Goal: Task Accomplishment & Management: Manage account settings

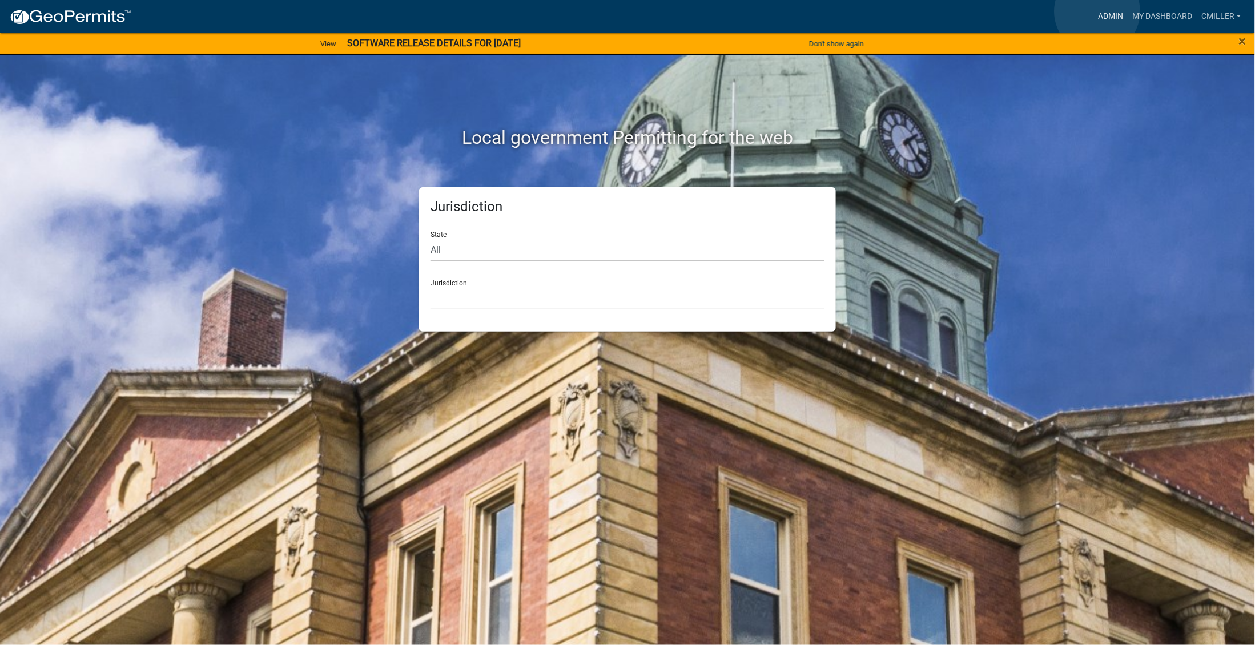
click at [1098, 11] on link "Admin" at bounding box center [1111, 17] width 34 height 22
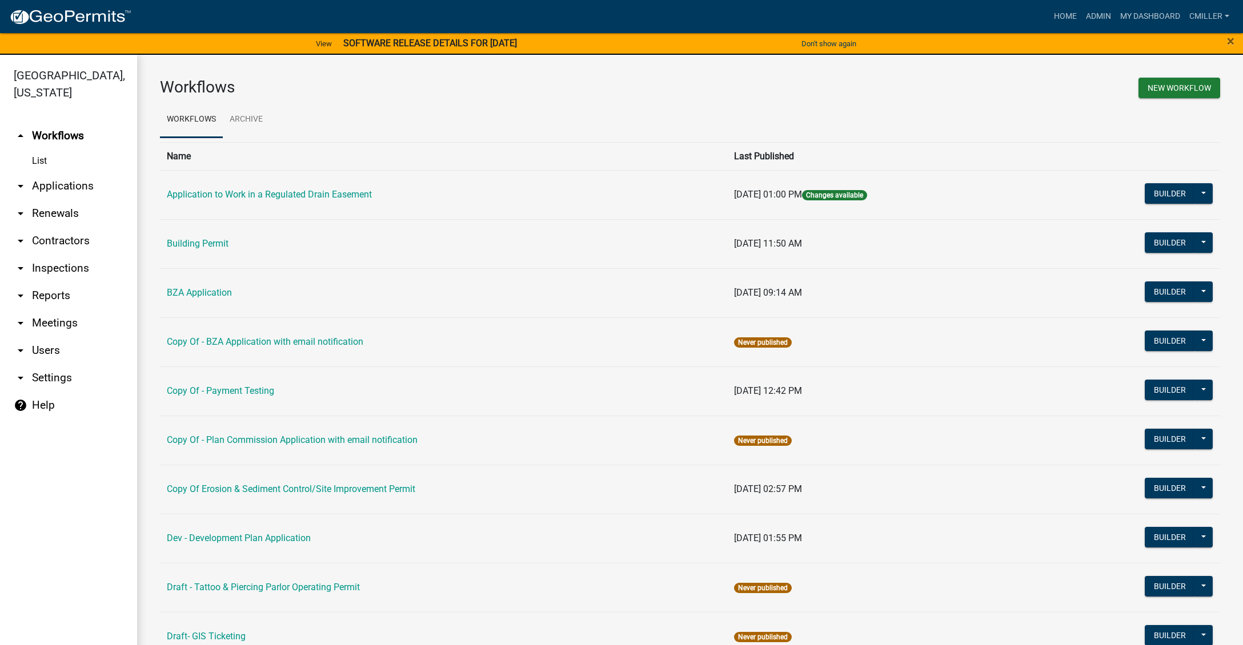
click at [348, 188] on td "Application to Work in a Regulated Drain Easement" at bounding box center [443, 194] width 567 height 49
click at [332, 207] on td "Application to Work in a Regulated Drain Easement" at bounding box center [443, 194] width 567 height 49
click at [323, 191] on link "Application to Work in a Regulated Drain Easement" at bounding box center [269, 194] width 205 height 11
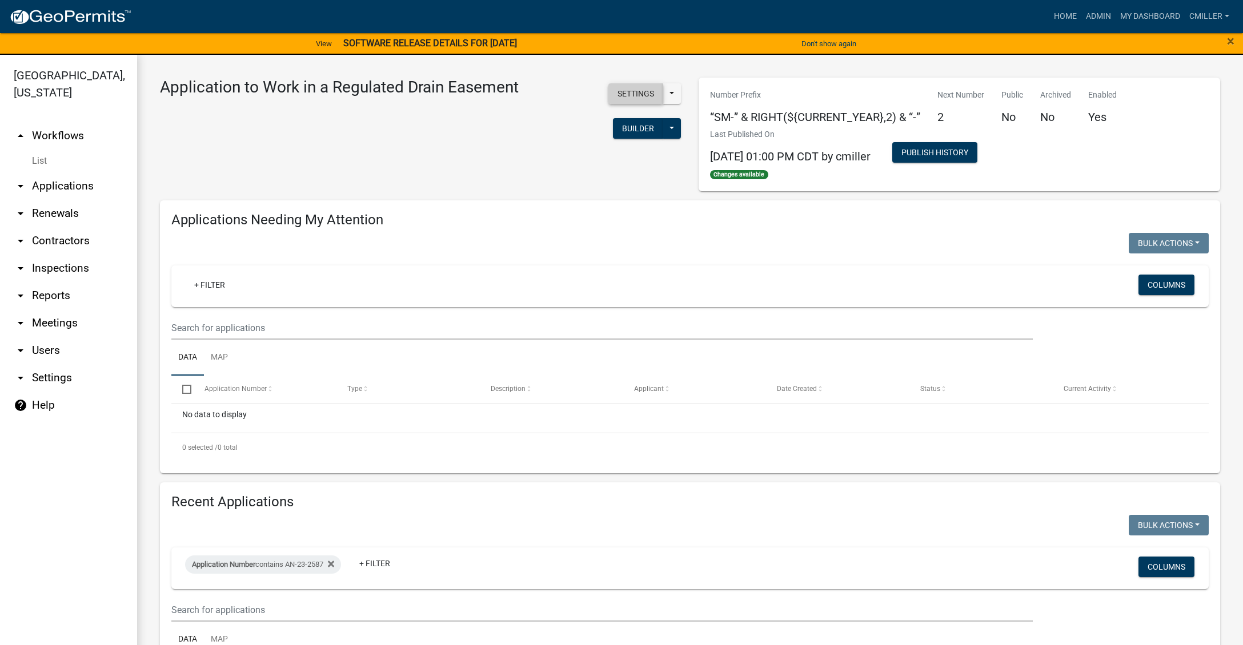
click at [618, 94] on button "Settings" at bounding box center [635, 93] width 55 height 21
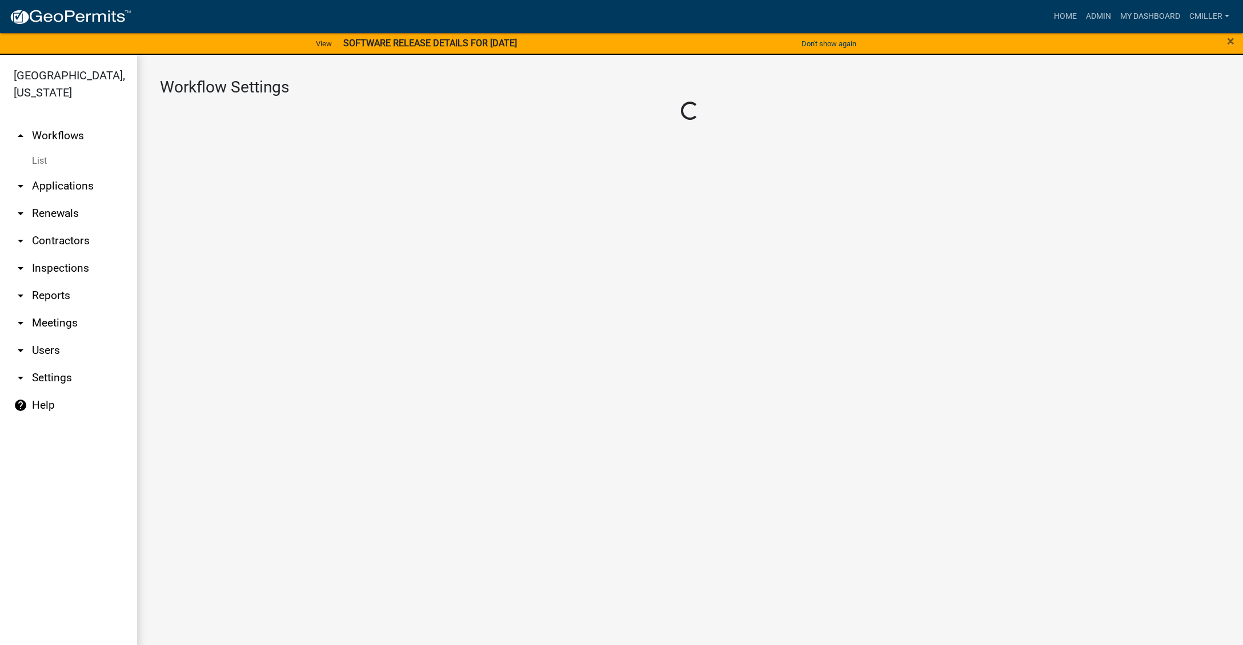
select select "3"
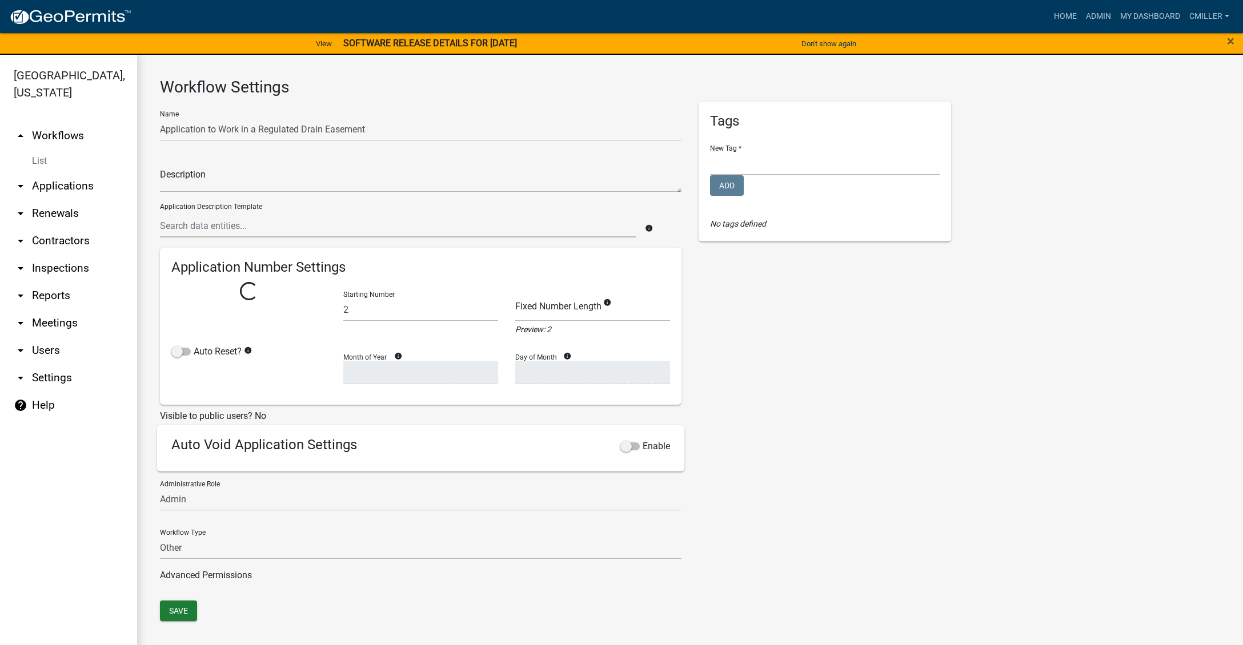
select select
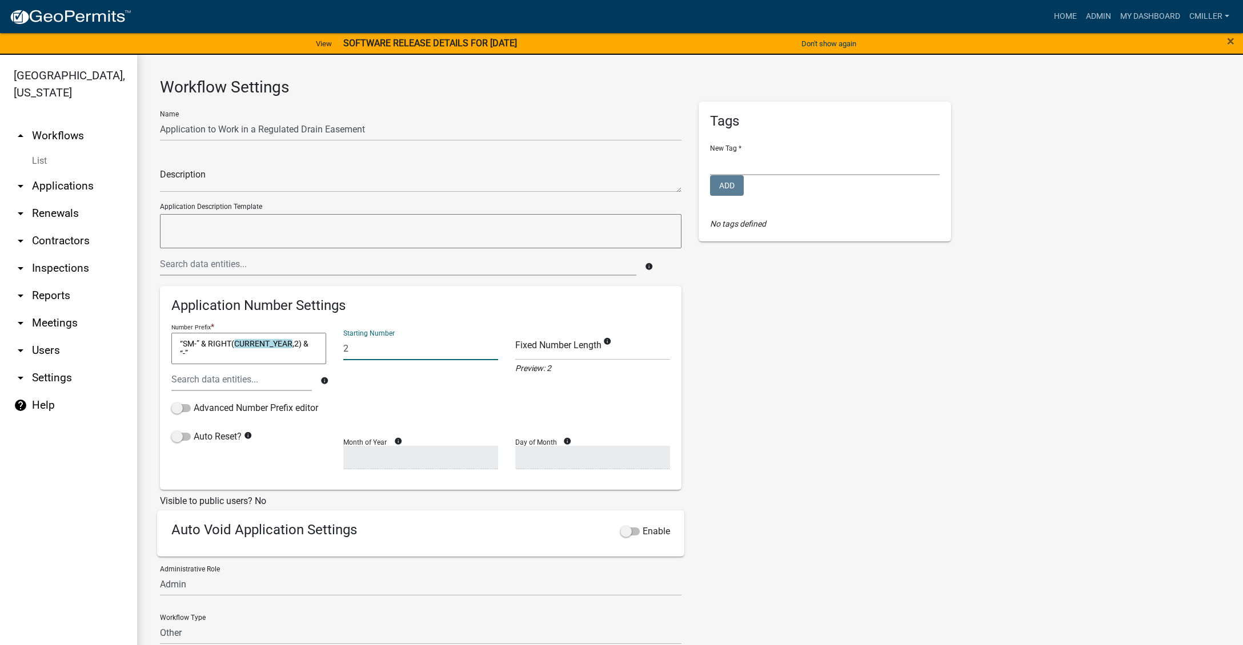
drag, startPoint x: 357, startPoint y: 347, endPoint x: 340, endPoint y: 346, distance: 16.6
click at [343, 346] on input "2" at bounding box center [420, 348] width 155 height 23
type input "20"
click at [544, 352] on input "number" at bounding box center [592, 348] width 155 height 23
click at [658, 346] on input "1" at bounding box center [592, 348] width 155 height 23
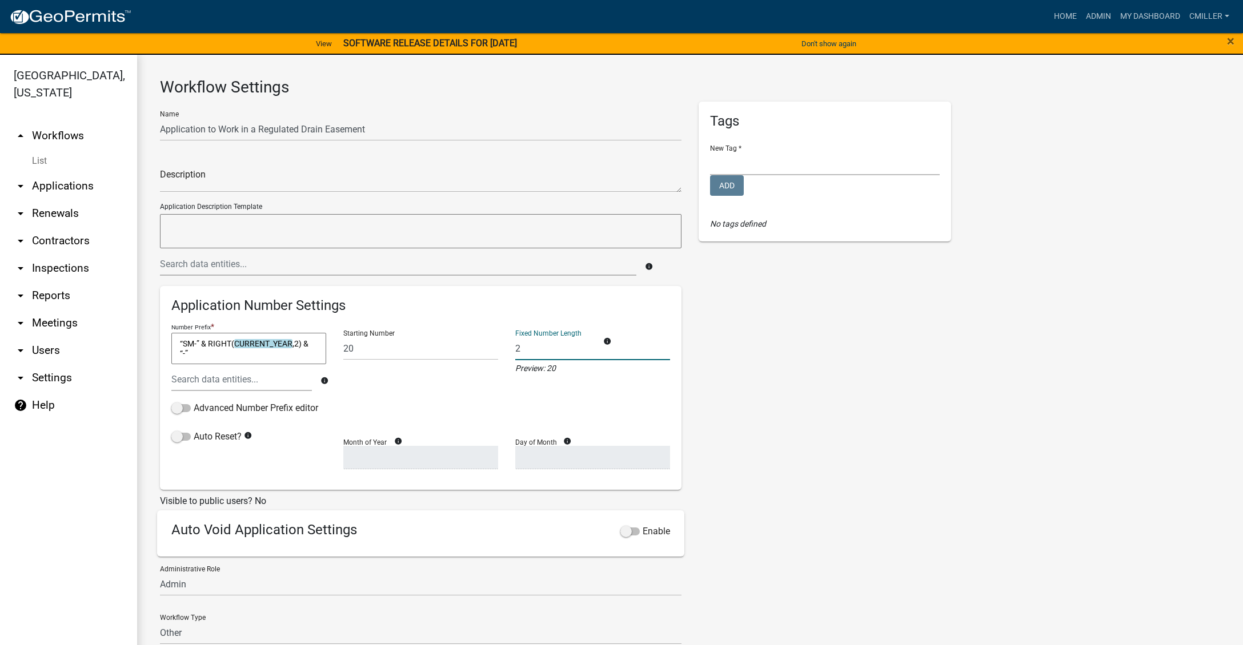
click at [658, 346] on input "2" at bounding box center [592, 348] width 155 height 23
click at [658, 346] on input "3" at bounding box center [592, 348] width 155 height 23
type input "4"
click at [658, 346] on input "4" at bounding box center [592, 348] width 155 height 23
click at [733, 160] on select "Building Inspections Building, Planning, & Zoning Code Enforcement Health Depar…" at bounding box center [825, 163] width 230 height 23
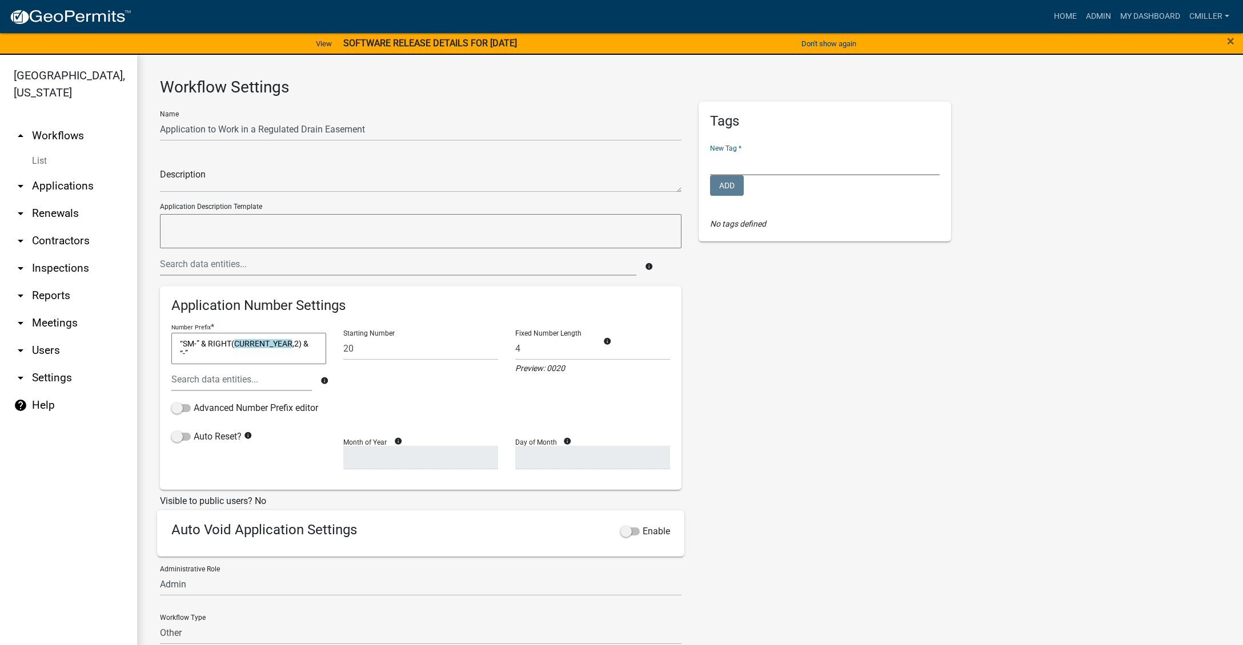
select select "683bfedd-23f4-4e3f-aad2-27d5a5712921"
click at [710, 152] on select "Building Inspections Building, Planning, & Zoning Code Enforcement Health Depar…" at bounding box center [825, 163] width 230 height 23
click at [187, 439] on span at bounding box center [180, 437] width 19 height 8
click at [194, 430] on input "Auto Reset?" at bounding box center [194, 430] width 0 height 0
select select
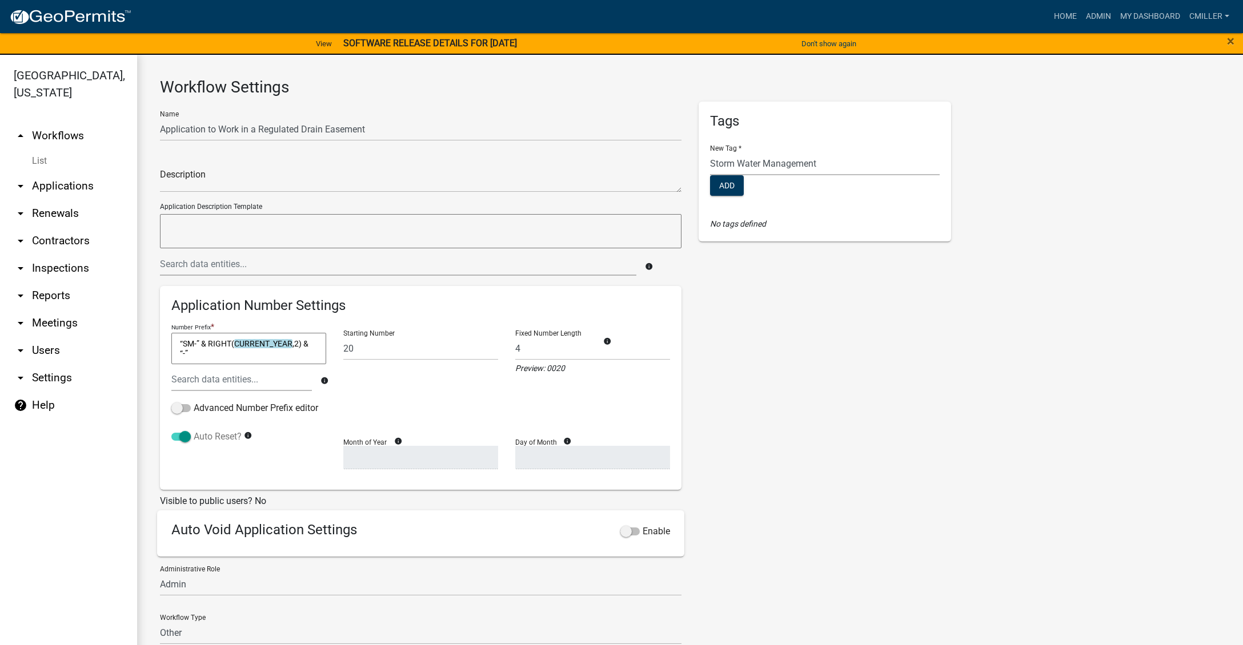
select select
click at [448, 457] on select "January February March April May June July August September October November De…" at bounding box center [420, 457] width 155 height 23
select select "1"
click at [343, 447] on select "January February March April May June July August September October November De…" at bounding box center [420, 457] width 155 height 23
click at [569, 460] on select "1 2 3 4 5 6 7 8 9 10 11 12 13 14 15 16 17 18 19 20 21 22 23 24 25 26 27 28" at bounding box center [592, 457] width 155 height 23
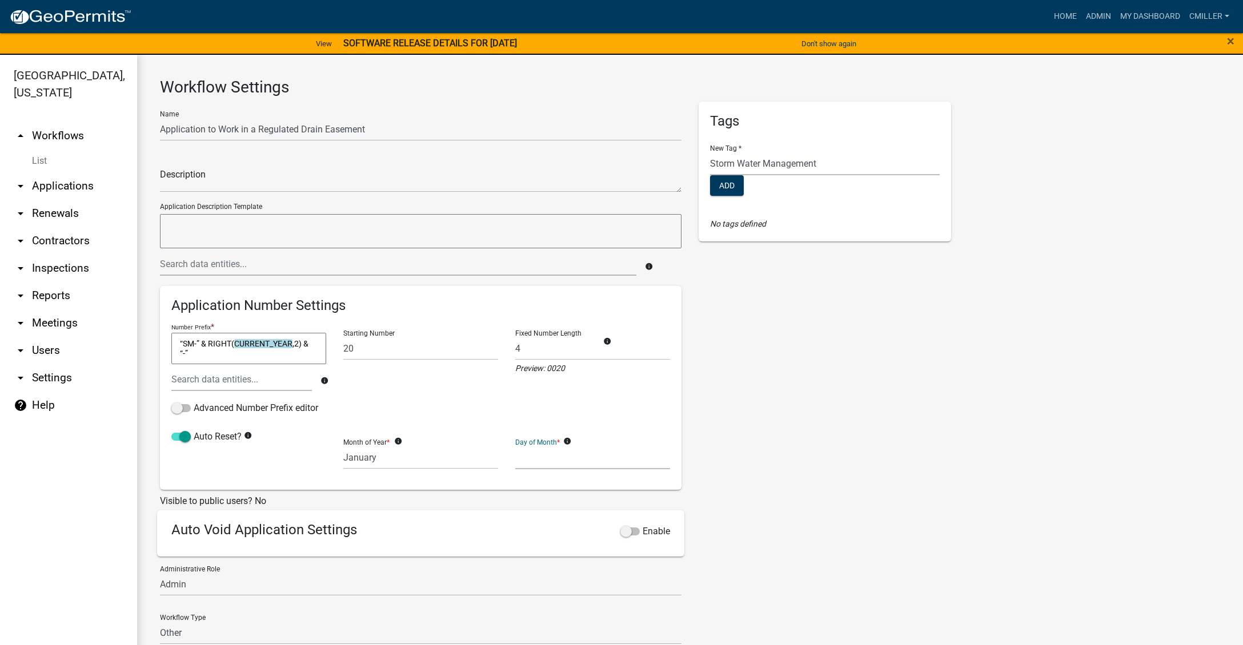
select select "1"
click at [515, 447] on select "1 2 3 4 5 6 7 8 9 10 11 12 13 14 15 16 17 18 19 20 21 22 23 24 25 26 27 28" at bounding box center [592, 457] width 155 height 23
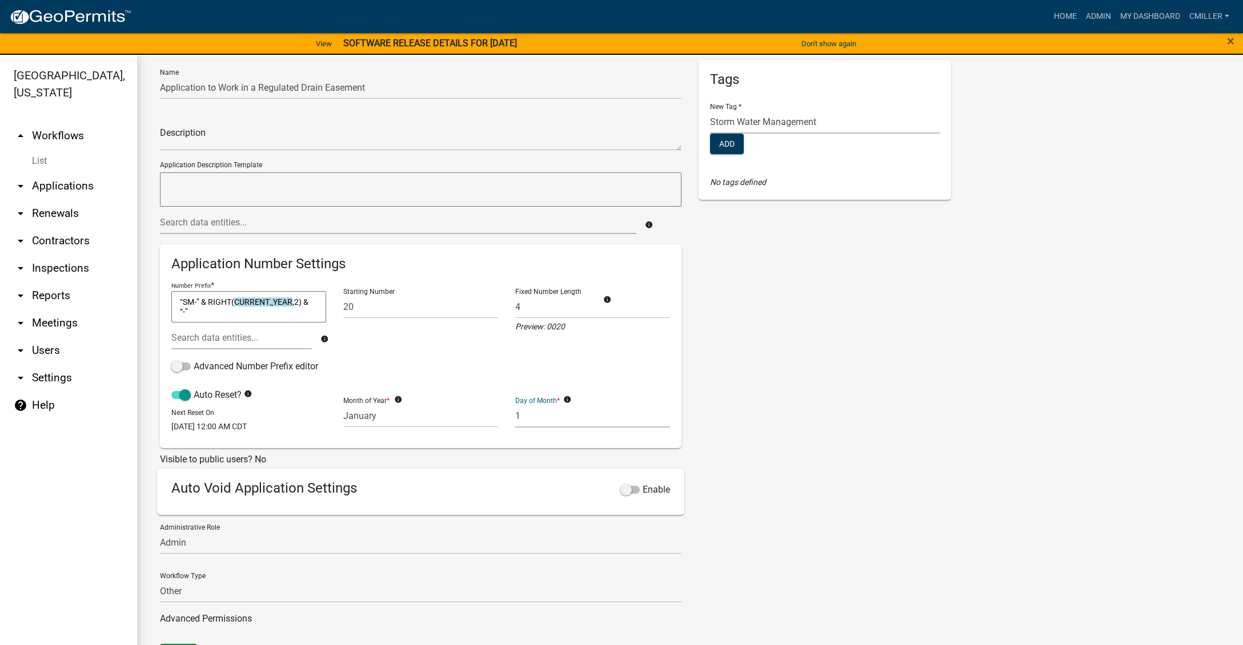
scroll to position [15, 0]
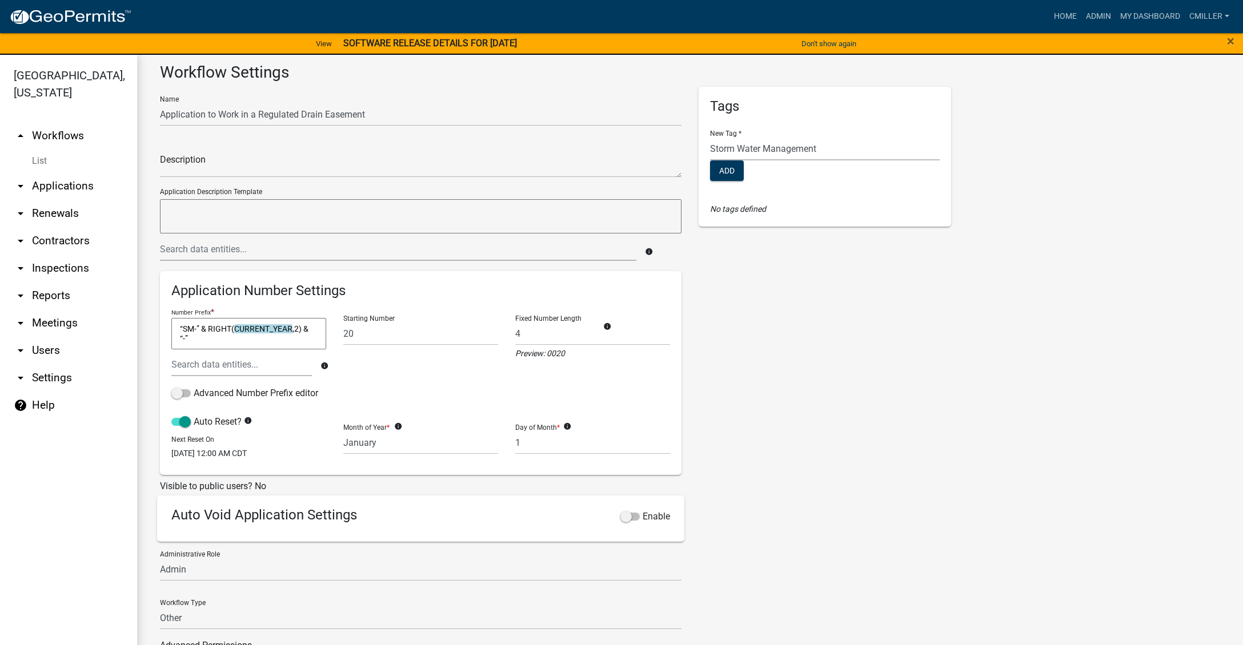
drag, startPoint x: 316, startPoint y: 42, endPoint x: 252, endPoint y: 40, distance: 64.6
click at [252, 40] on div "View Learn more SOFTWARE RELEASE DETAILS FOR [DATE]" at bounding box center [413, 44] width 621 height 24
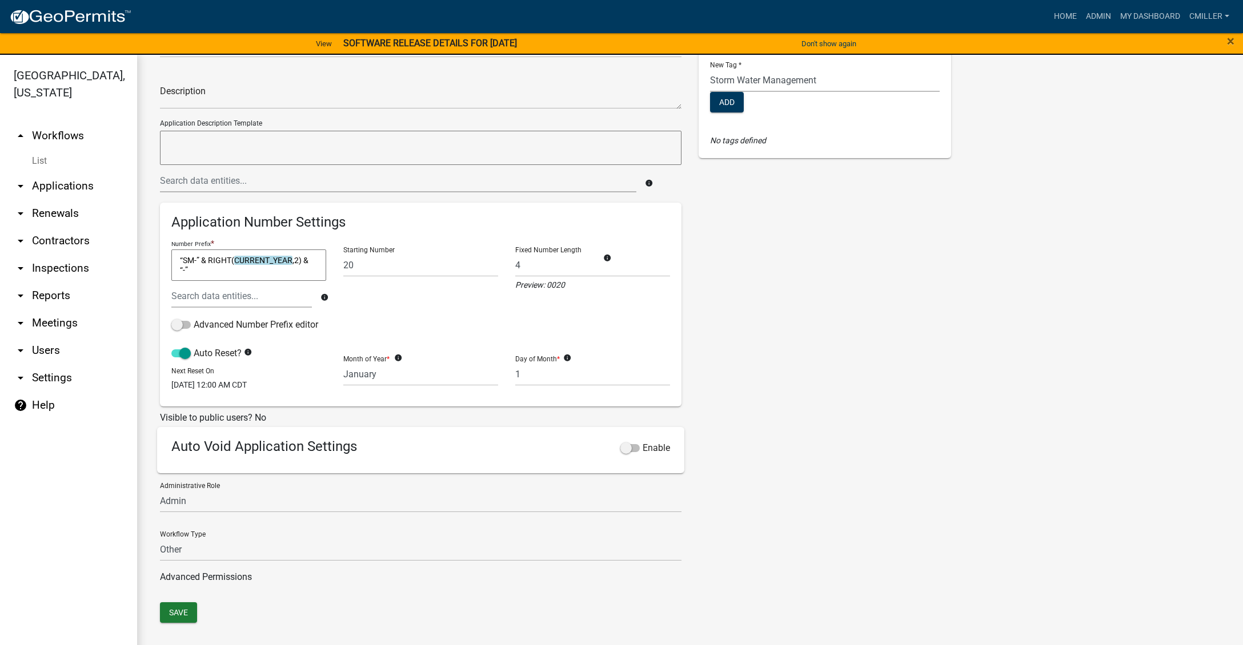
scroll to position [91, 0]
click at [195, 609] on button "Save" at bounding box center [178, 613] width 37 height 21
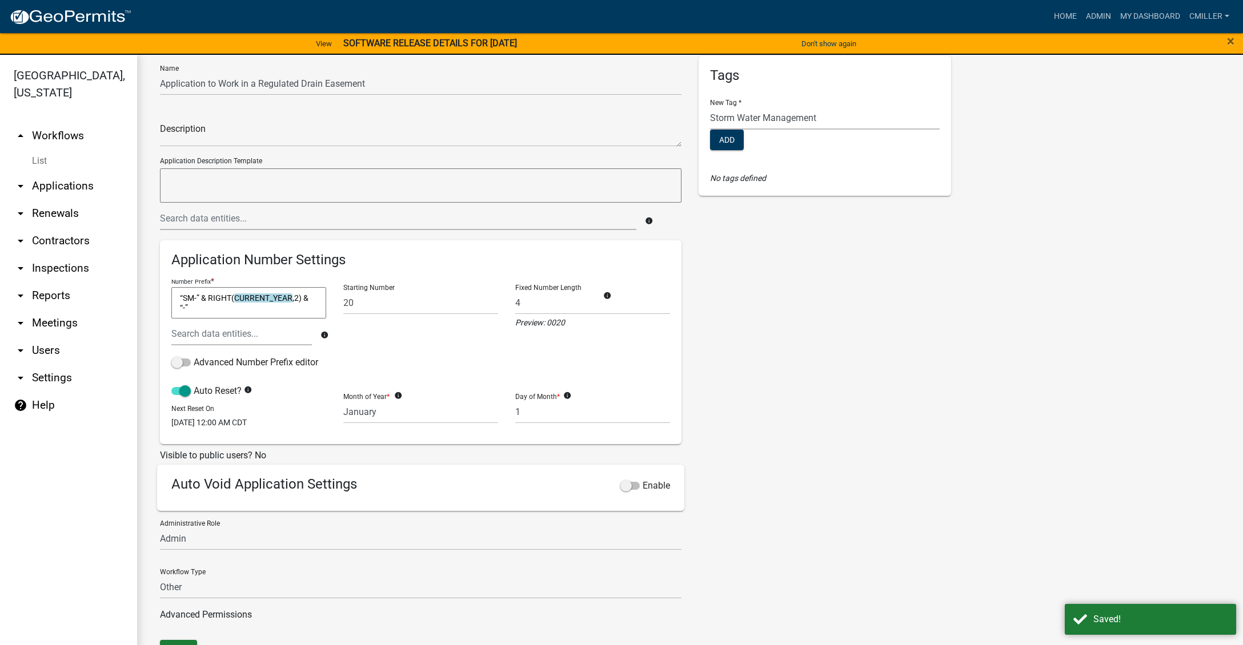
scroll to position [0, 0]
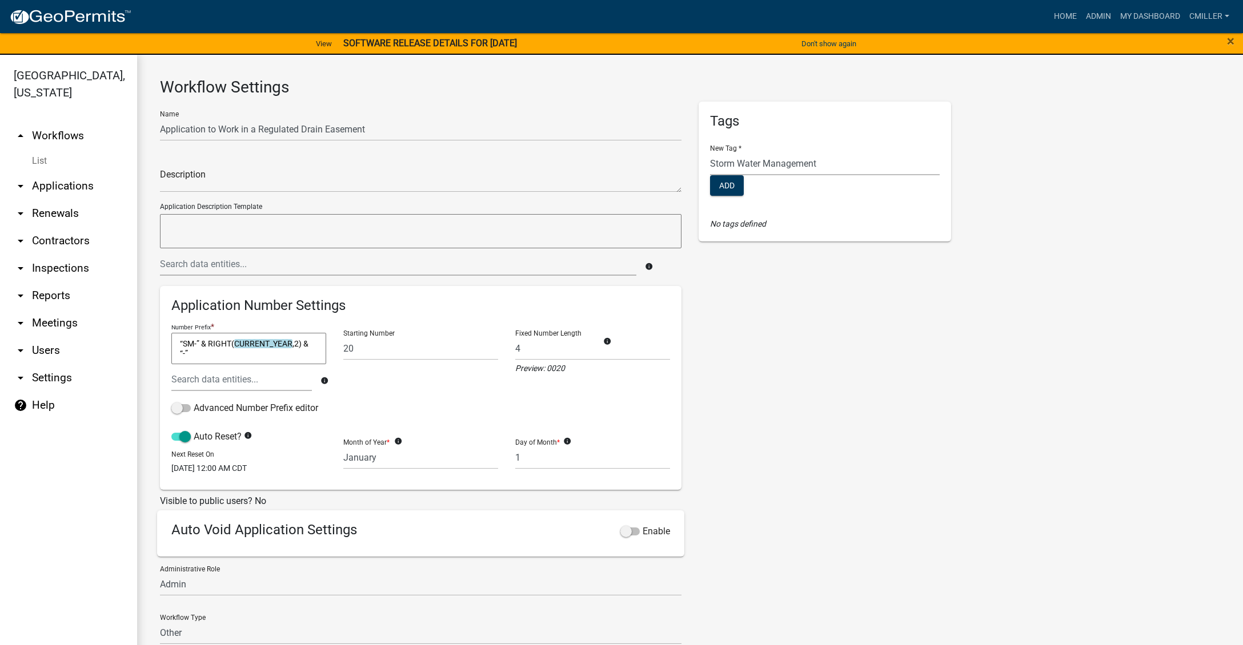
click at [37, 150] on link "List" at bounding box center [68, 161] width 137 height 23
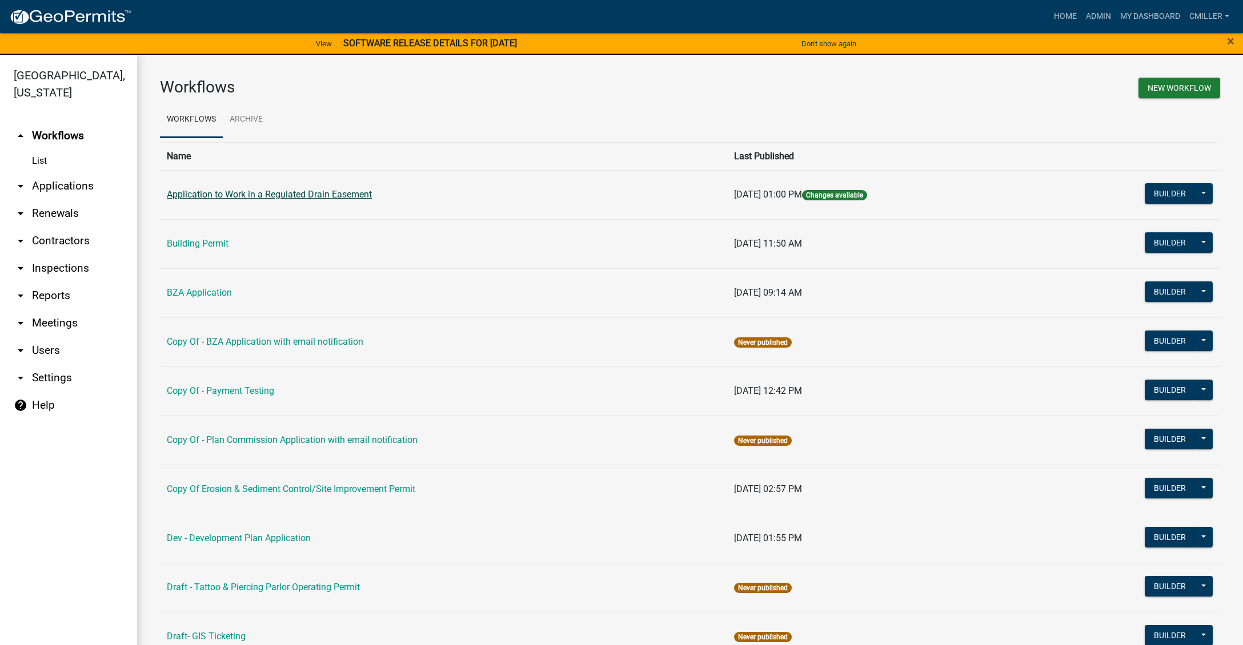
click at [332, 192] on link "Application to Work in a Regulated Drain Easement" at bounding box center [269, 194] width 205 height 11
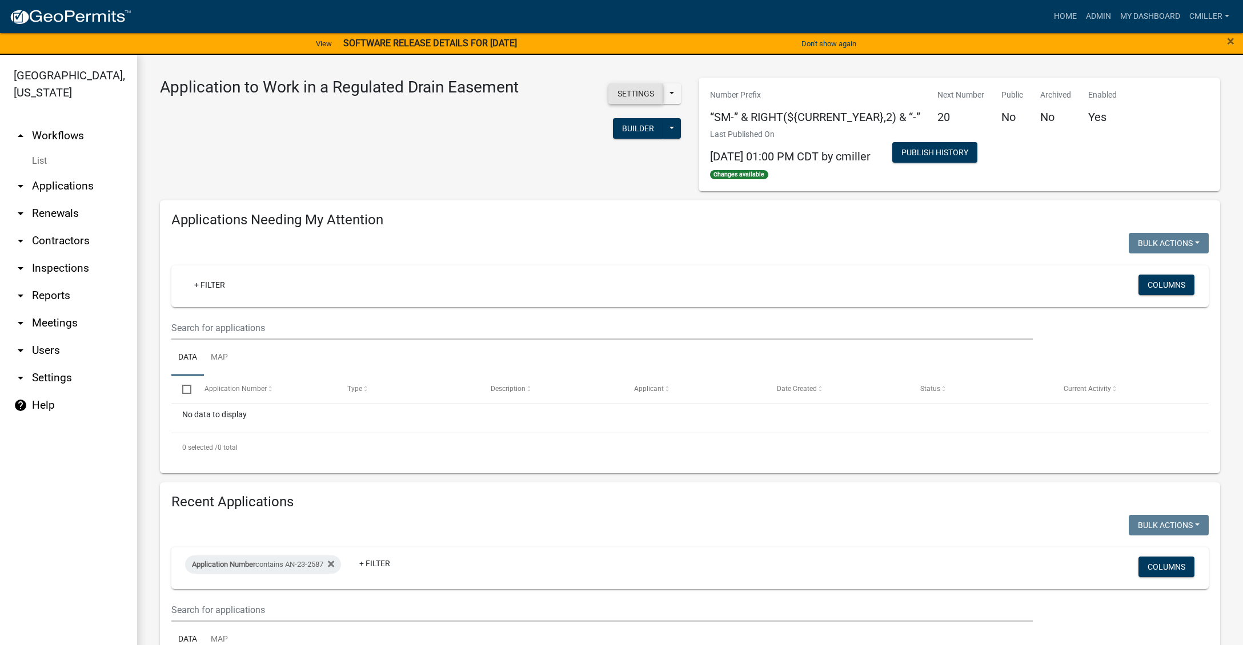
click at [634, 99] on button "Settings" at bounding box center [635, 93] width 55 height 21
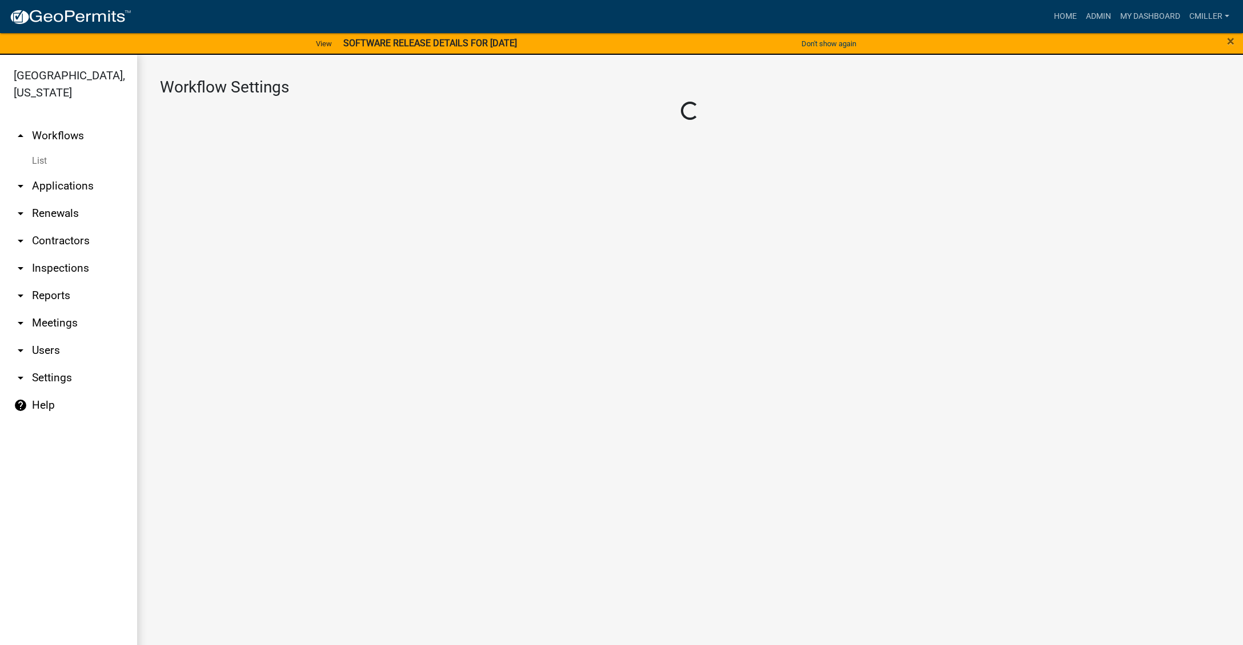
select select "1"
select select "3"
select select
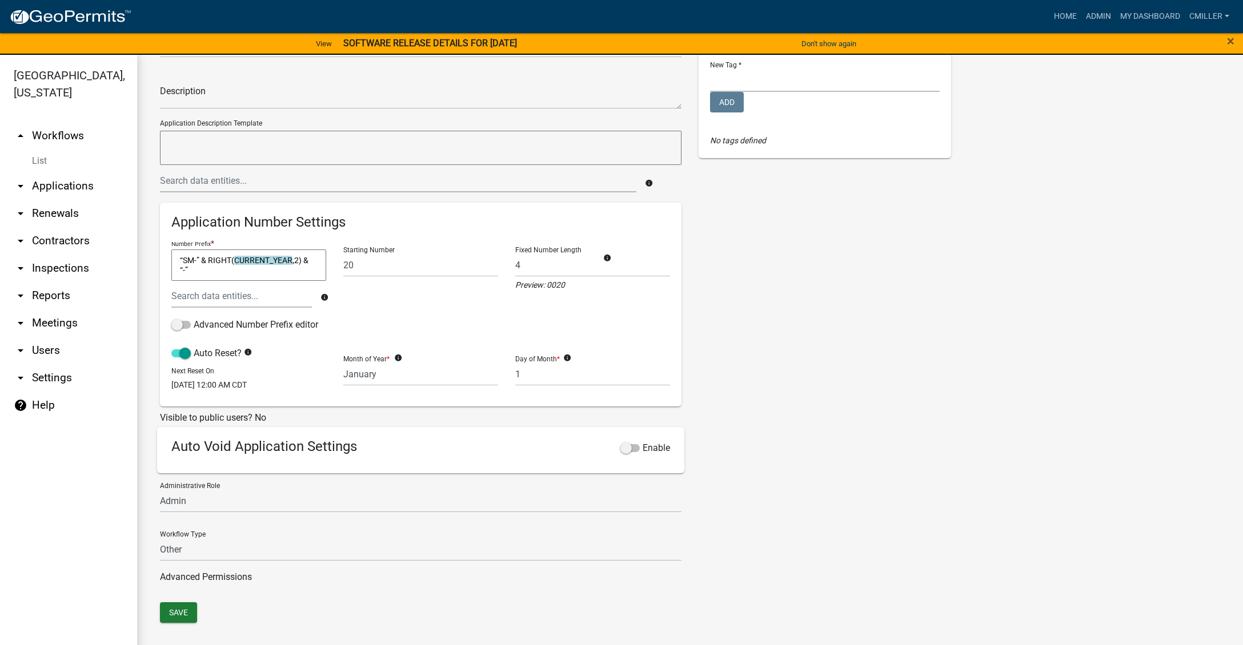
scroll to position [91, 0]
click at [178, 610] on button "Save" at bounding box center [178, 613] width 37 height 21
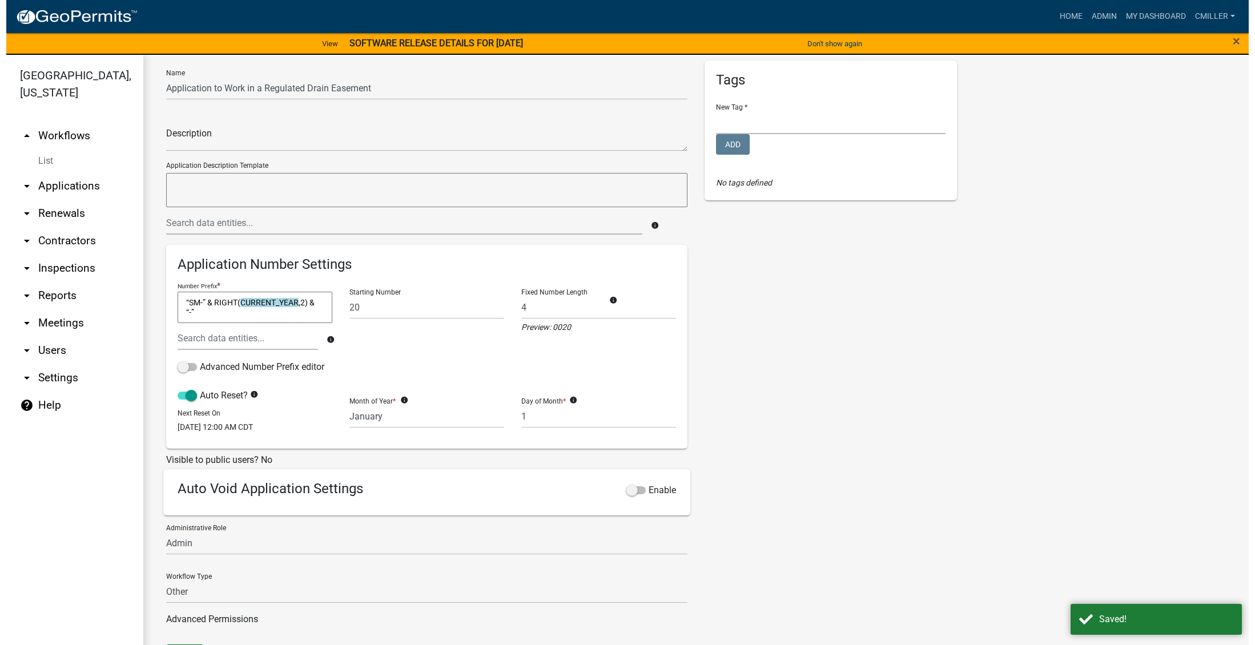
scroll to position [0, 0]
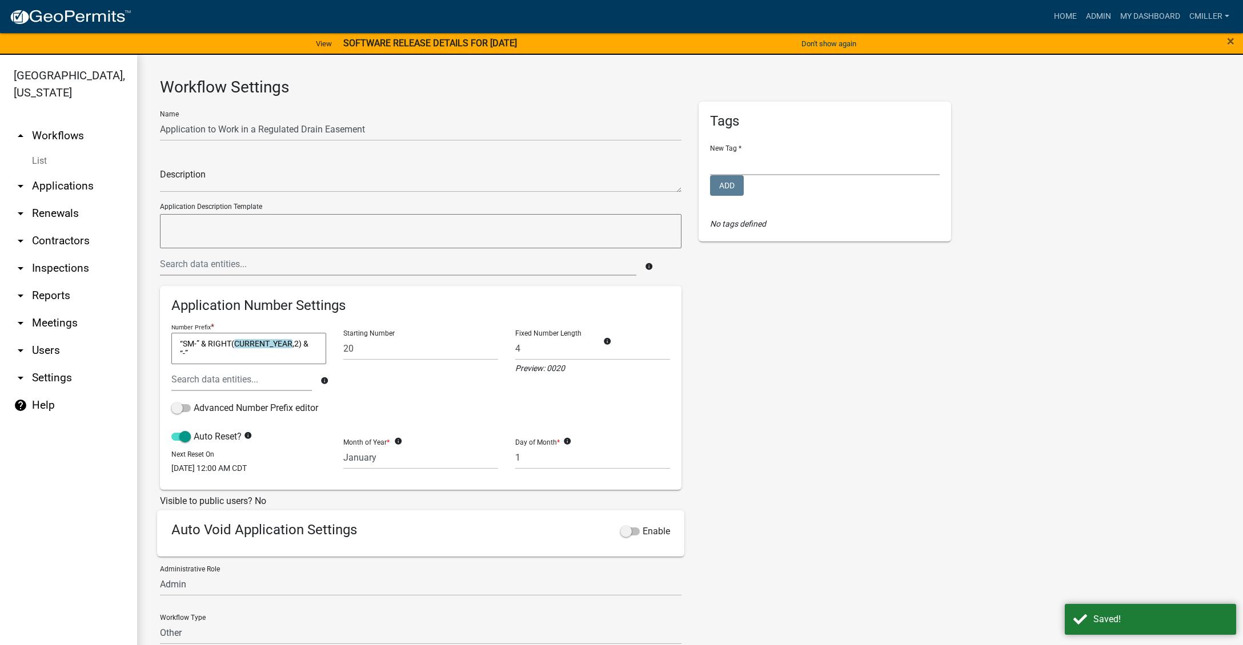
click at [50, 150] on link "List" at bounding box center [68, 161] width 137 height 23
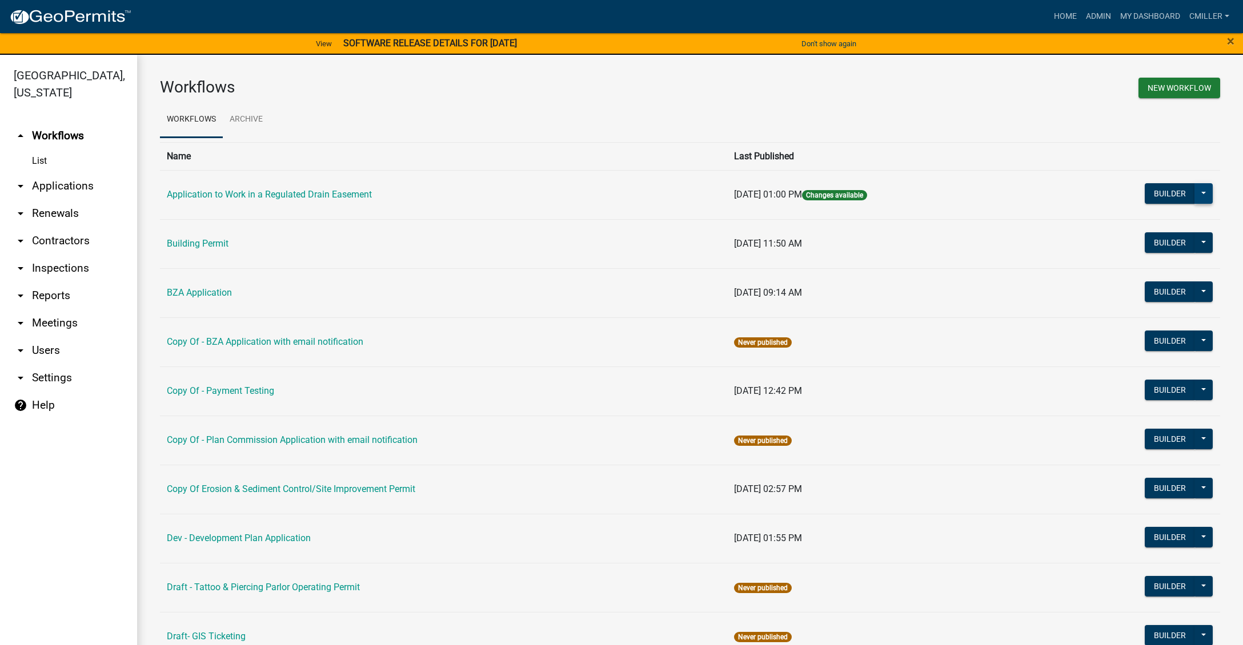
click at [1194, 190] on button at bounding box center [1203, 193] width 18 height 21
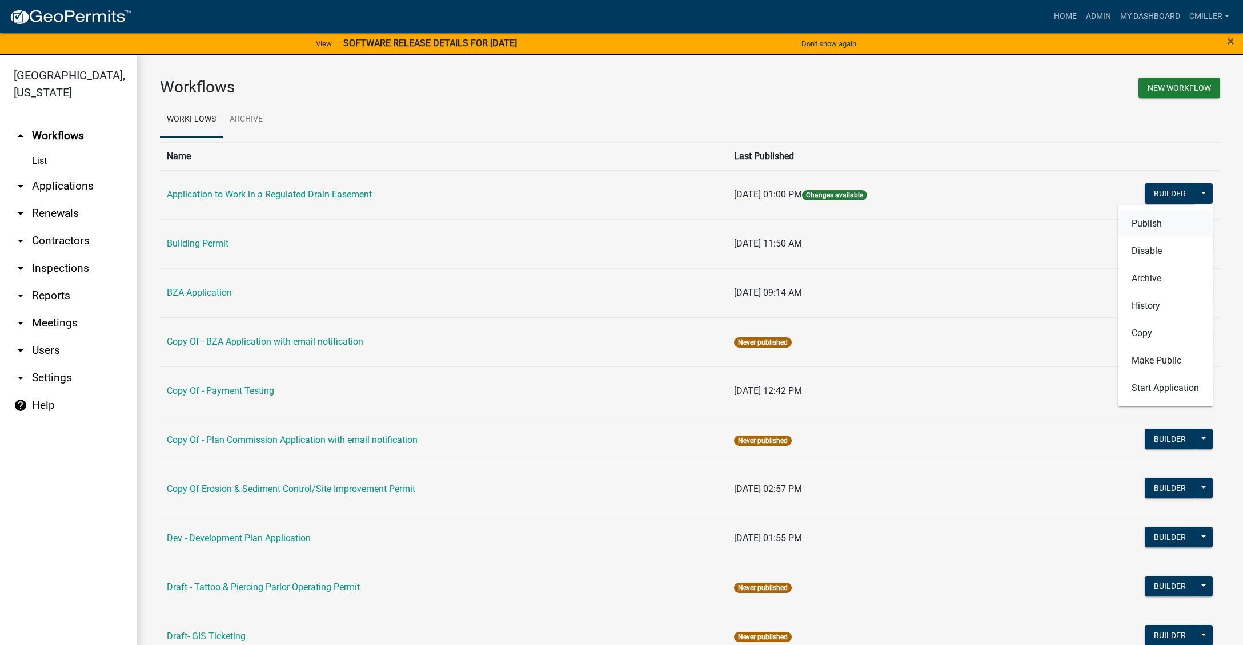
click at [1131, 225] on button "Publish" at bounding box center [1165, 223] width 95 height 27
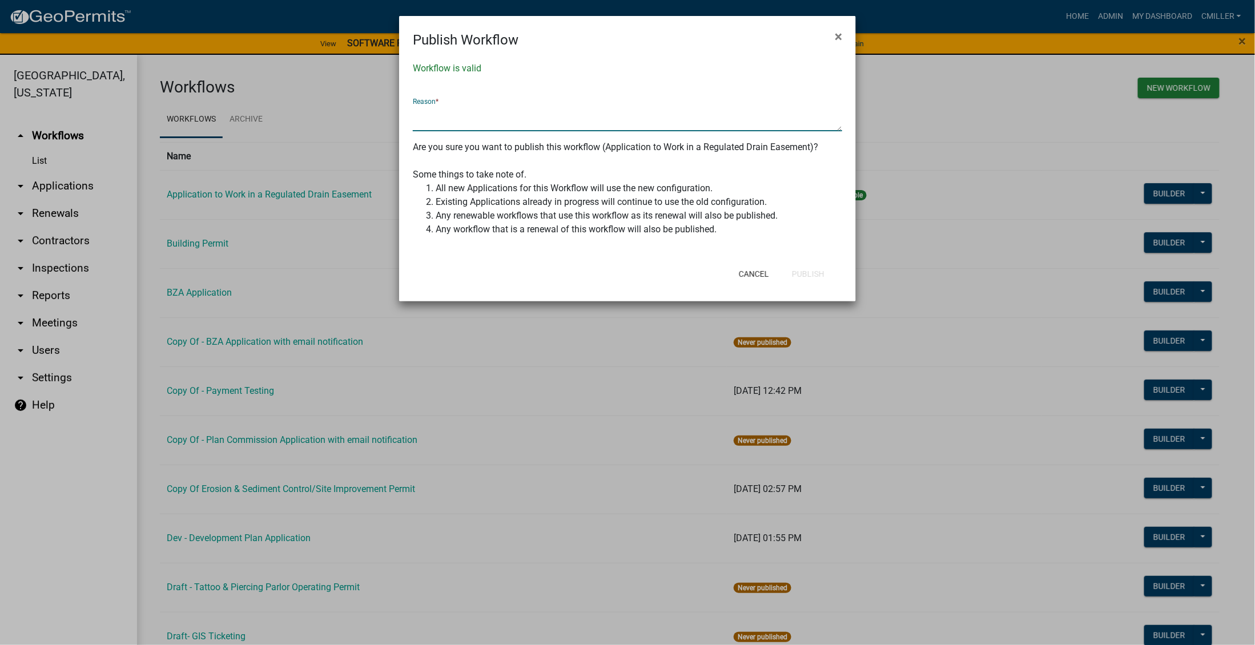
click at [528, 117] on textarea at bounding box center [627, 118] width 429 height 26
type textarea "update to ticket number"
click at [811, 283] on button "Publish" at bounding box center [808, 274] width 51 height 21
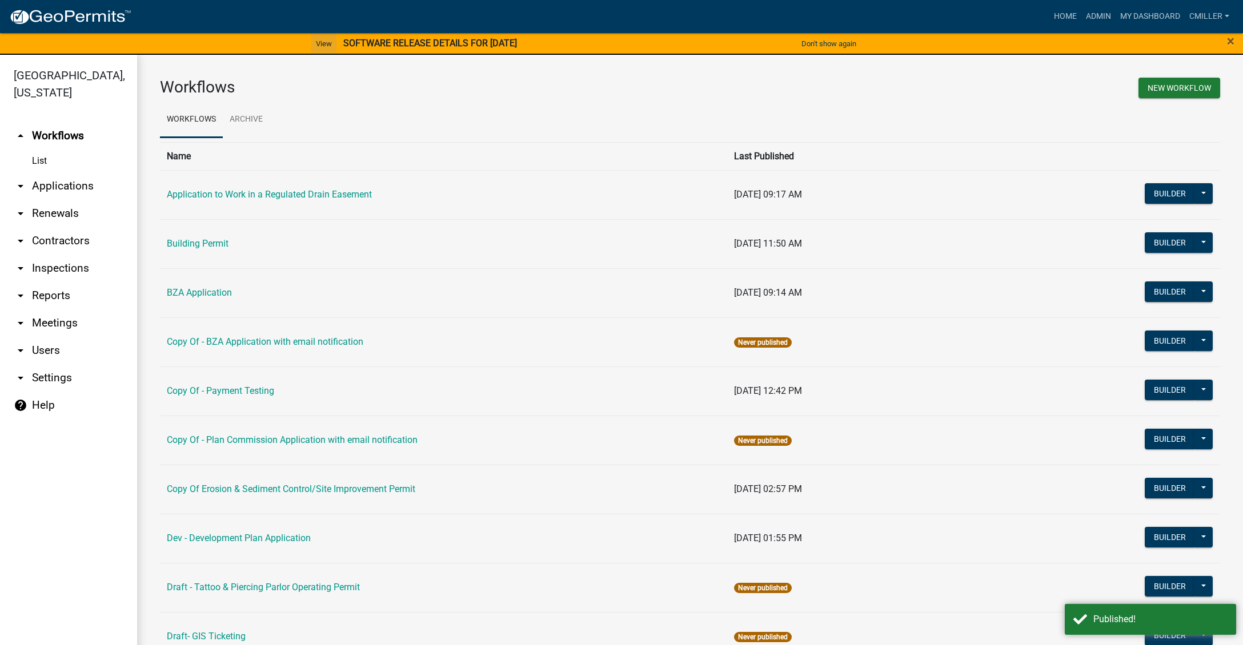
click at [314, 37] on link "View" at bounding box center [323, 43] width 25 height 19
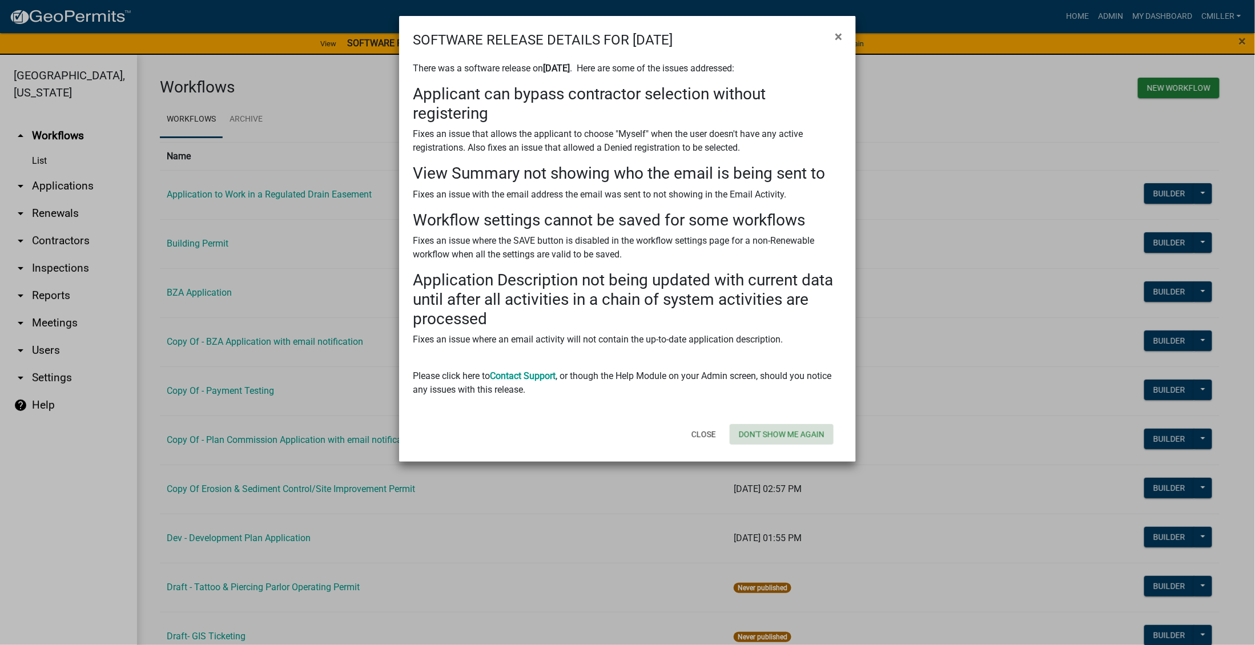
click at [757, 441] on button "Don't show me again" at bounding box center [782, 434] width 104 height 21
